Goal: Task Accomplishment & Management: Manage account settings

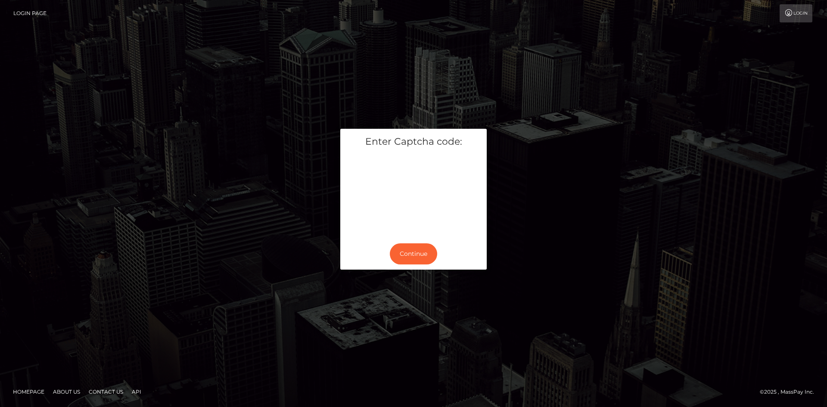
drag, startPoint x: 558, startPoint y: 128, endPoint x: 520, endPoint y: 162, distance: 50.9
click at [558, 128] on div "Enter Captcha code: Continue" at bounding box center [413, 203] width 827 height 279
click at [423, 247] on button "Continue" at bounding box center [413, 253] width 47 height 21
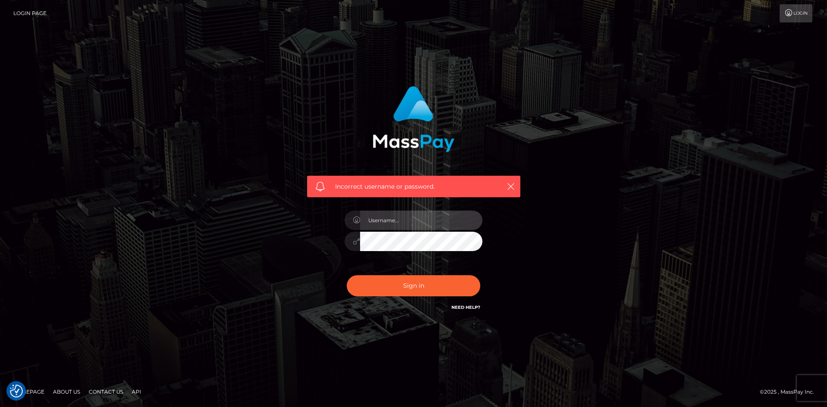
click at [418, 217] on input "text" at bounding box center [421, 220] width 122 height 19
type input "[EMAIL_ADDRESS][DOMAIN_NAME]"
click at [417, 289] on button "Sign in" at bounding box center [414, 285] width 134 height 21
click at [417, 224] on input "text" at bounding box center [421, 220] width 122 height 19
type input "[EMAIL_ADDRESS][DOMAIN_NAME]"
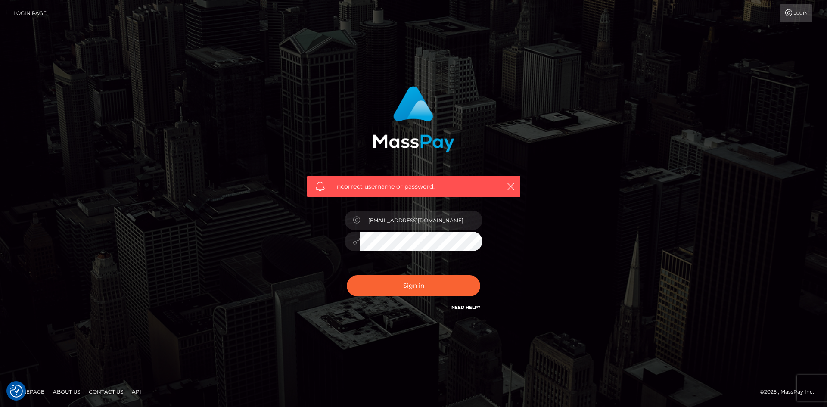
click at [434, 218] on input "[EMAIL_ADDRESS][DOMAIN_NAME]" at bounding box center [421, 220] width 122 height 19
click at [322, 247] on div "Incorrect username or password. [EMAIL_ADDRESS][DOMAIN_NAME]" at bounding box center [414, 199] width 226 height 239
click at [671, 341] on div "Incorrect username or password. [EMAIL_ADDRESS][DOMAIN_NAME]" at bounding box center [413, 203] width 827 height 377
click at [408, 283] on button "Sign in" at bounding box center [414, 285] width 134 height 21
type input "[EMAIL_ADDRESS][DOMAIN_NAME]"
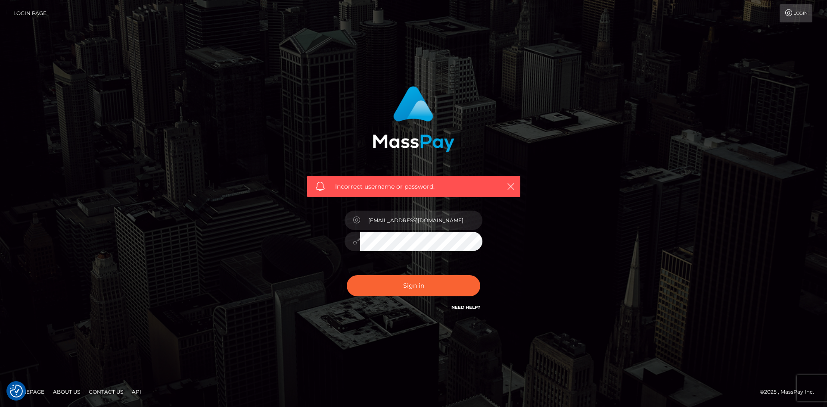
click at [274, 237] on div "Incorrect username or password. [EMAIL_ADDRESS][DOMAIN_NAME]" at bounding box center [413, 204] width 491 height 248
click at [260, 246] on div "Incorrect username or password. [EMAIL_ADDRESS][DOMAIN_NAME]" at bounding box center [413, 204] width 491 height 248
click at [462, 306] on link "Need Help?" at bounding box center [466, 308] width 29 height 6
click at [149, 14] on div "Login" at bounding box center [433, 13] width 761 height 18
click at [27, 12] on link "Login Page" at bounding box center [29, 13] width 33 height 18
